Goal: Transaction & Acquisition: Obtain resource

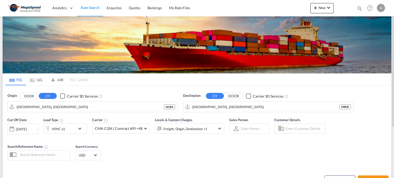
scroll to position [26, 0]
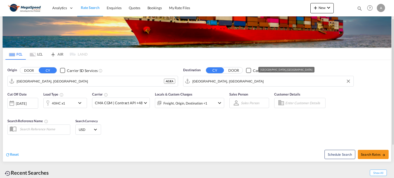
click at [221, 81] on input "Rijeka, HRRJK" at bounding box center [272, 82] width 159 height 8
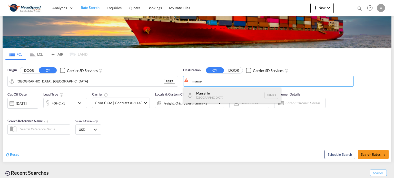
click at [213, 98] on div "Marsei lle France FRMRS" at bounding box center [233, 95] width 98 height 15
type input "Marseille, FRMRS"
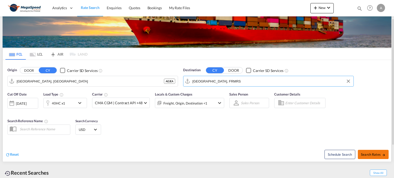
click at [380, 156] on span "Search Rates" at bounding box center [373, 155] width 25 height 4
type input "AEJEA to FRMRS / 8 Oct 2025"
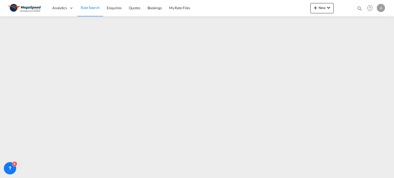
click at [93, 7] on span "Rate Search" at bounding box center [90, 7] width 19 height 4
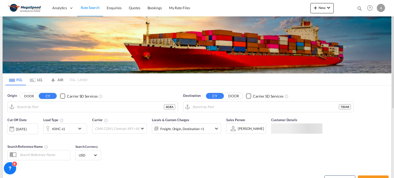
type input "[GEOGRAPHIC_DATA], [GEOGRAPHIC_DATA]"
type input "[GEOGRAPHIC_DATA], TZDAR"
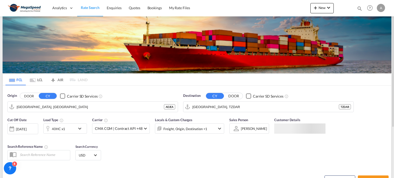
click at [82, 127] on md-icon "icon-chevron-down" at bounding box center [81, 129] width 9 height 6
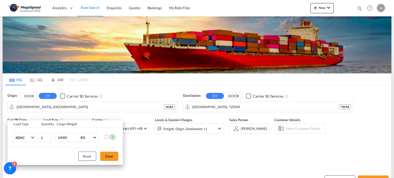
click at [303, 152] on div "Load Type Quantity Cargo Weight 40HC 20GP 40GP 40HC 45HC 20RE 40RE 40HR 20OT 40…" at bounding box center [197, 89] width 394 height 178
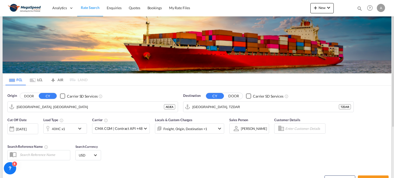
click at [87, 5] on span "Rate Search" at bounding box center [90, 7] width 19 height 4
click at [87, 6] on span "Rate Search" at bounding box center [90, 7] width 19 height 4
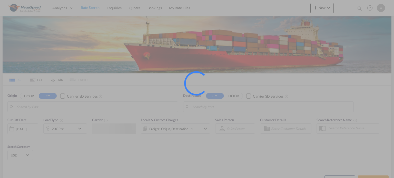
type input "[GEOGRAPHIC_DATA], [GEOGRAPHIC_DATA]"
type input "[GEOGRAPHIC_DATA], TZDAR"
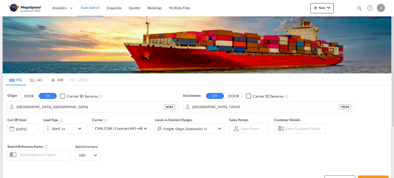
click at [89, 7] on span "Rate Search" at bounding box center [90, 7] width 19 height 4
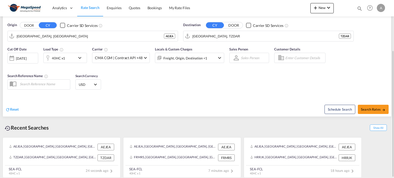
click at [78, 57] on md-icon "icon-chevron-down" at bounding box center [81, 58] width 9 height 6
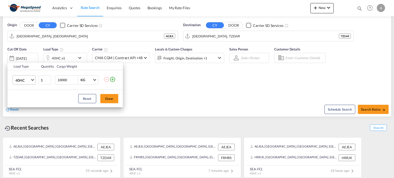
click at [33, 80] on span "Choose: \a40HC" at bounding box center [32, 79] width 3 height 3
click at [32, 78] on md-select-value "40HC" at bounding box center [25, 80] width 21 height 9
click at [21, 55] on div "20GP" at bounding box center [19, 55] width 9 height 5
click at [112, 97] on button "Done" at bounding box center [109, 98] width 18 height 9
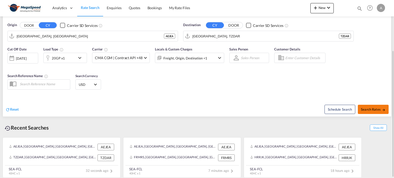
click at [379, 108] on span "Search Rates" at bounding box center [373, 110] width 25 height 4
type input "AEJEA to TZDAR / [DATE]"
